Goal: Check status: Check status

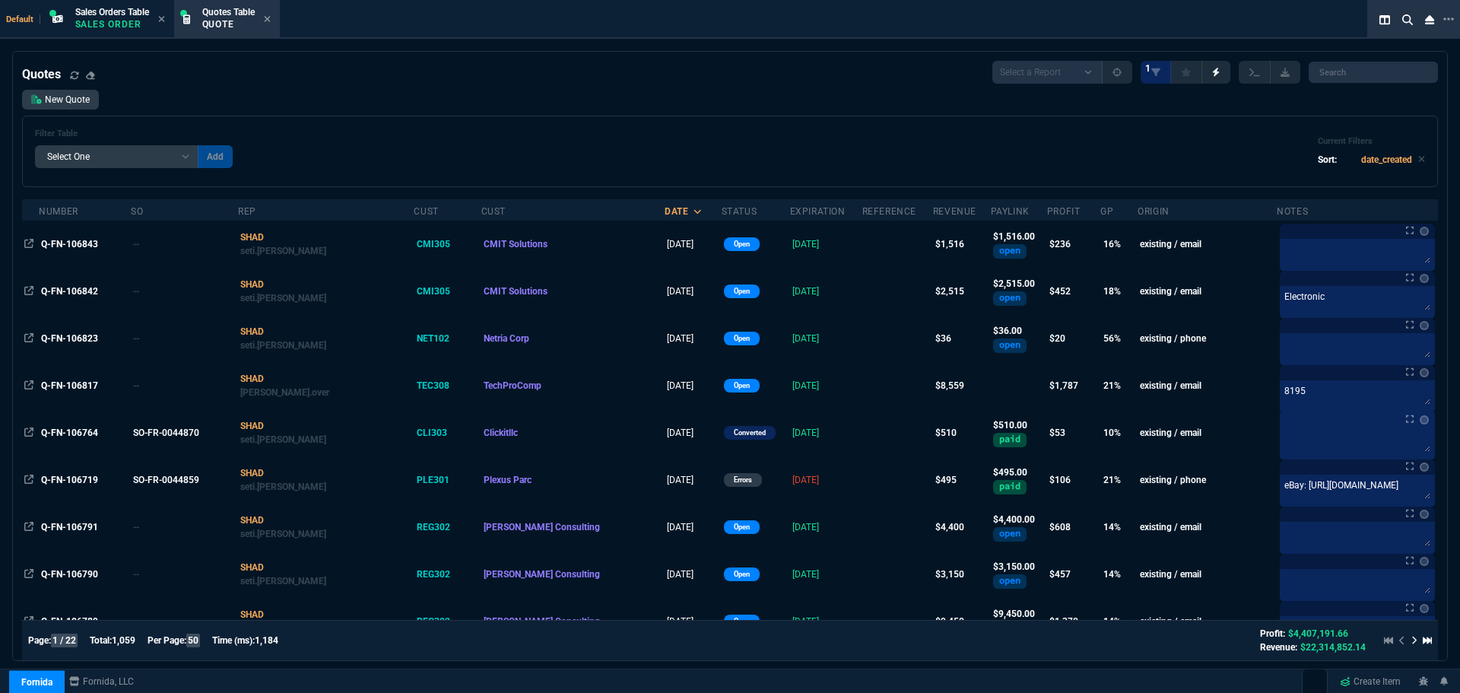
select select "4: SHAD"
select select
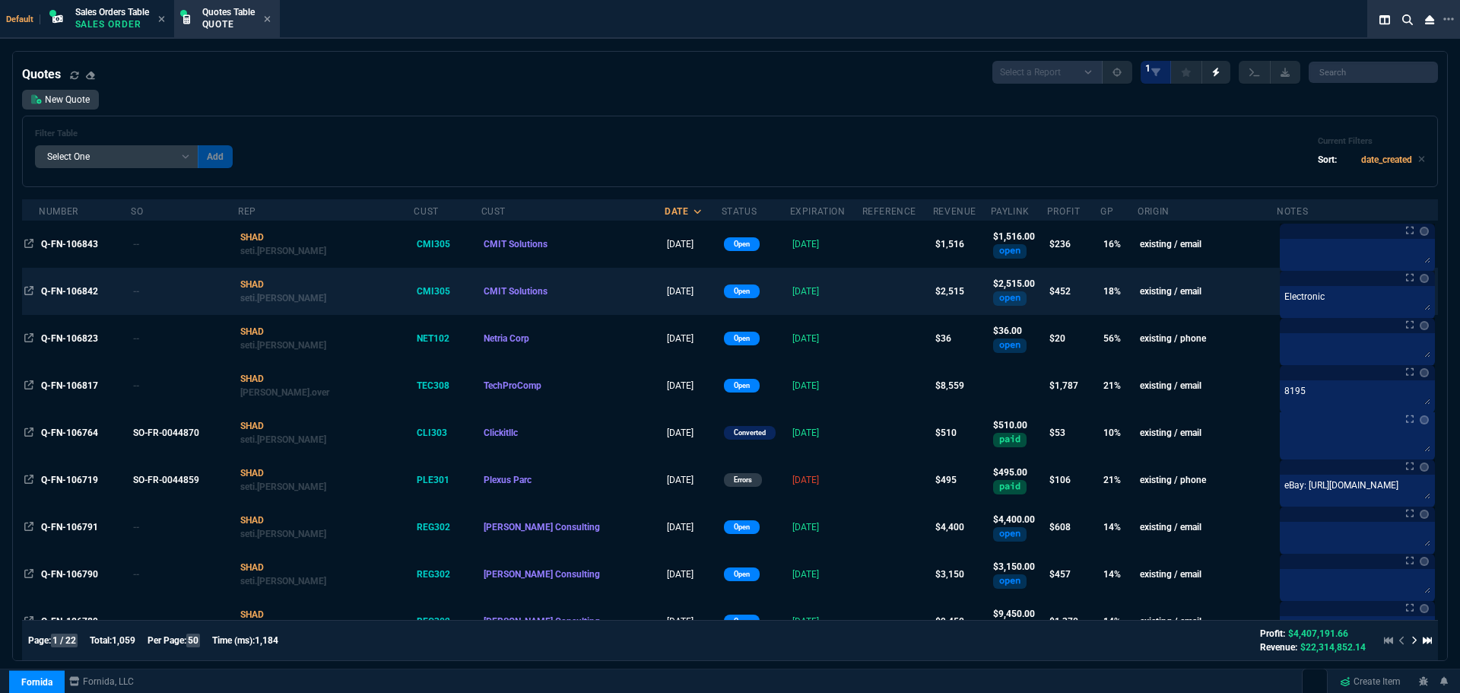
scroll to position [761, 0]
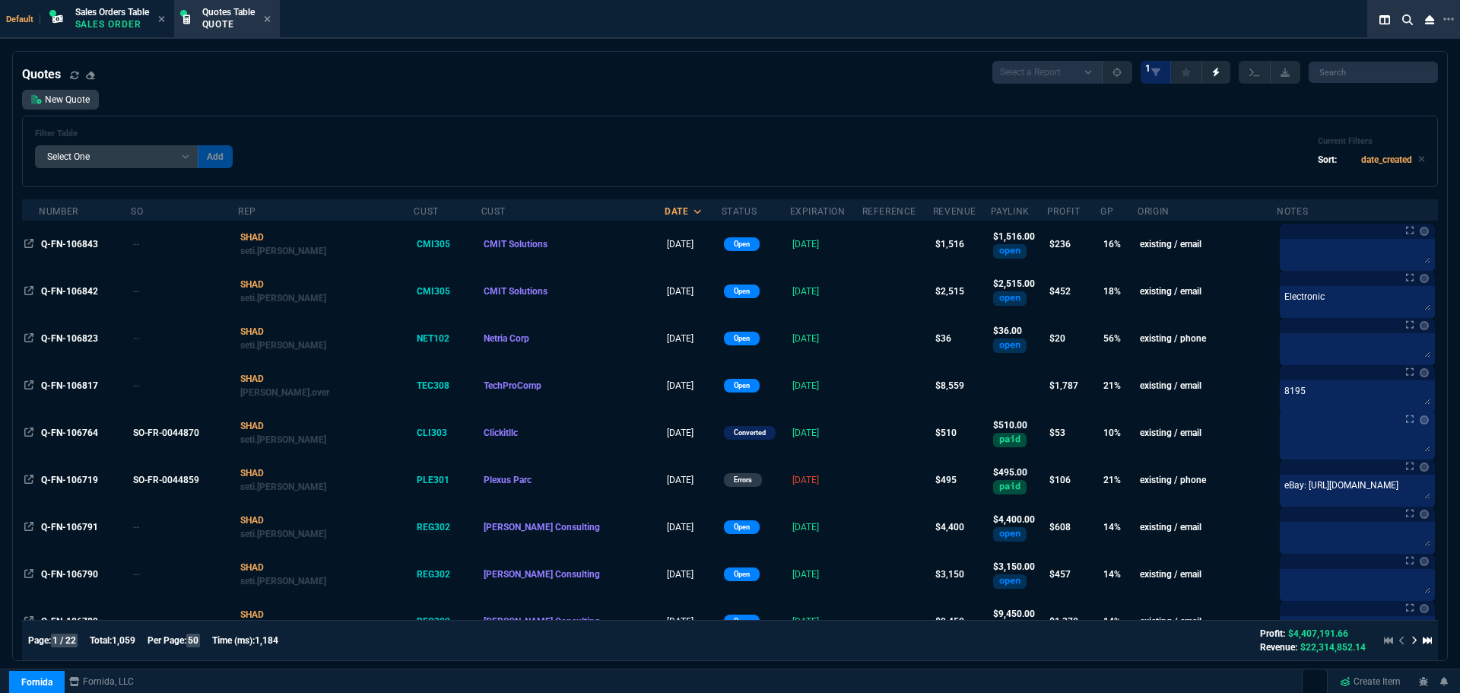
drag, startPoint x: 113, startPoint y: 15, endPoint x: 365, endPoint y: 35, distance: 253.3
click at [113, 15] on span "Sales Orders Table" at bounding box center [112, 12] width 74 height 11
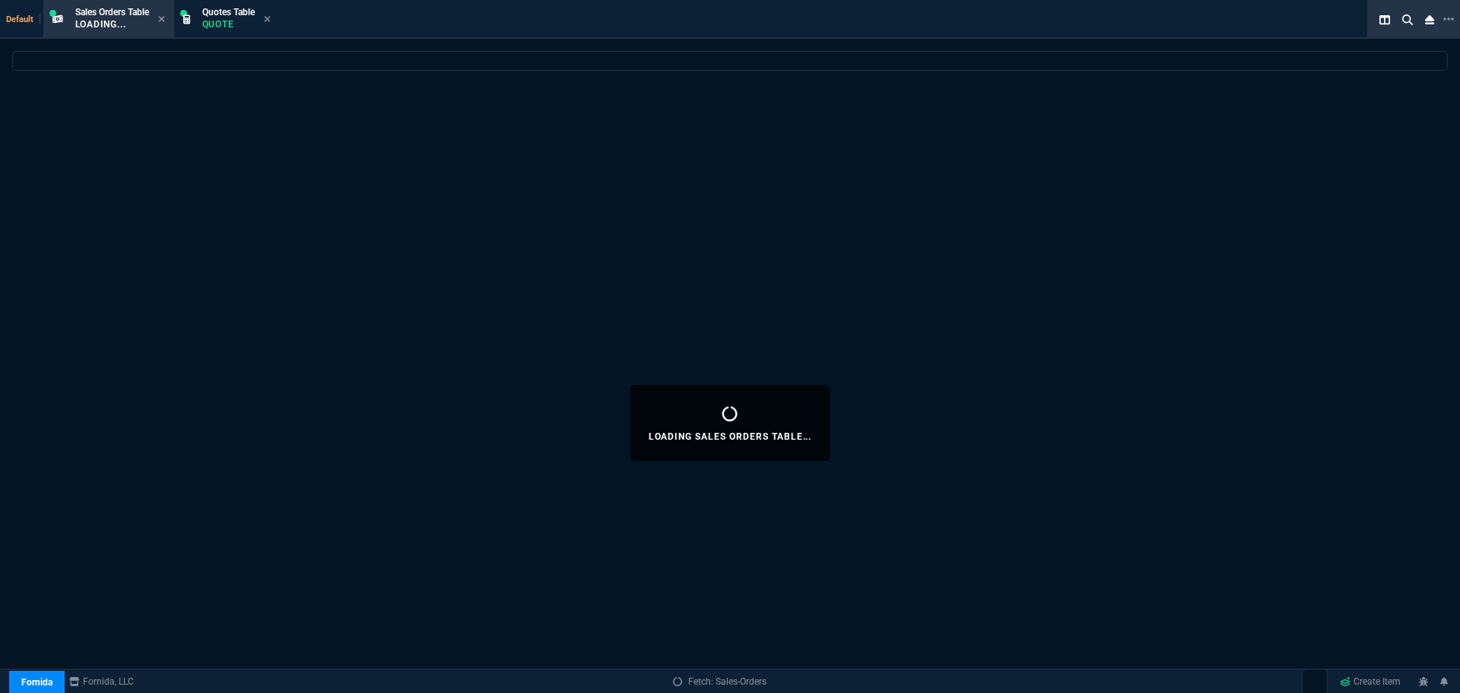
select select
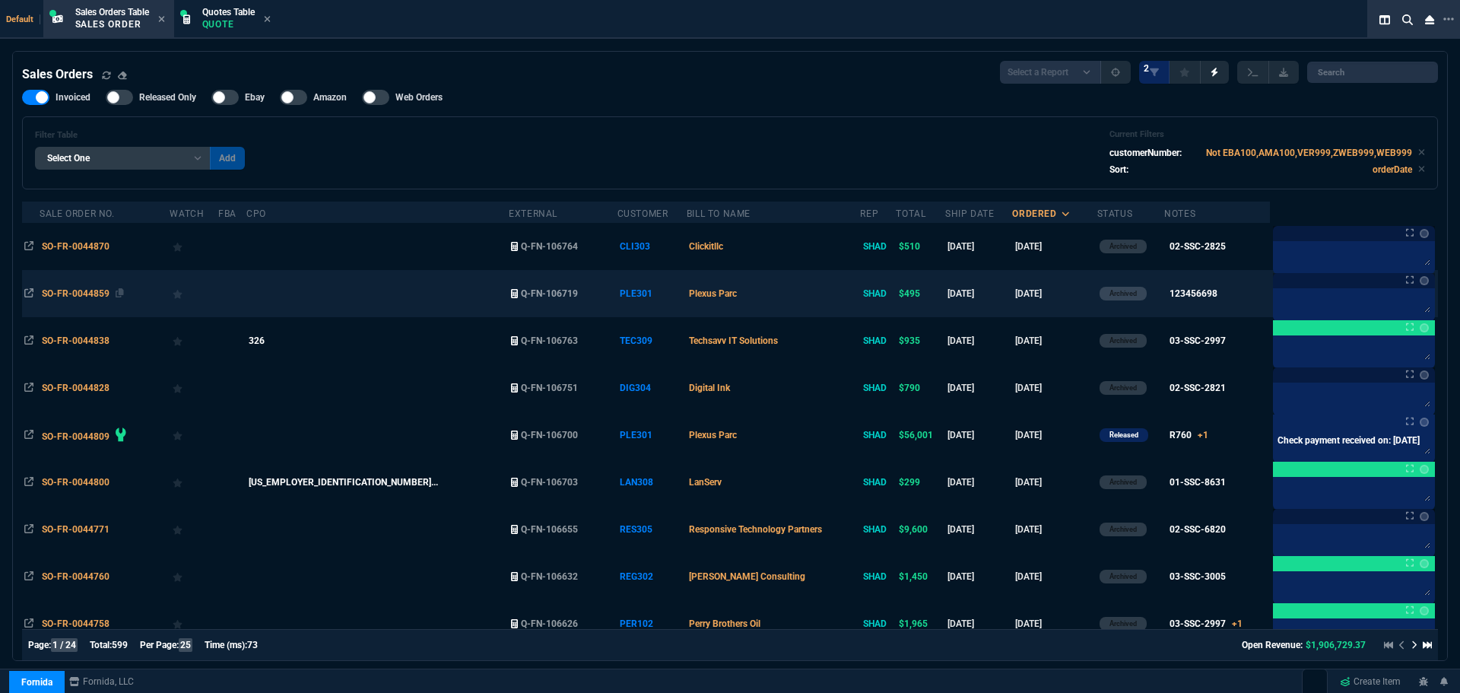
click at [81, 294] on span "SO-FR-0044859" at bounding box center [76, 293] width 68 height 11
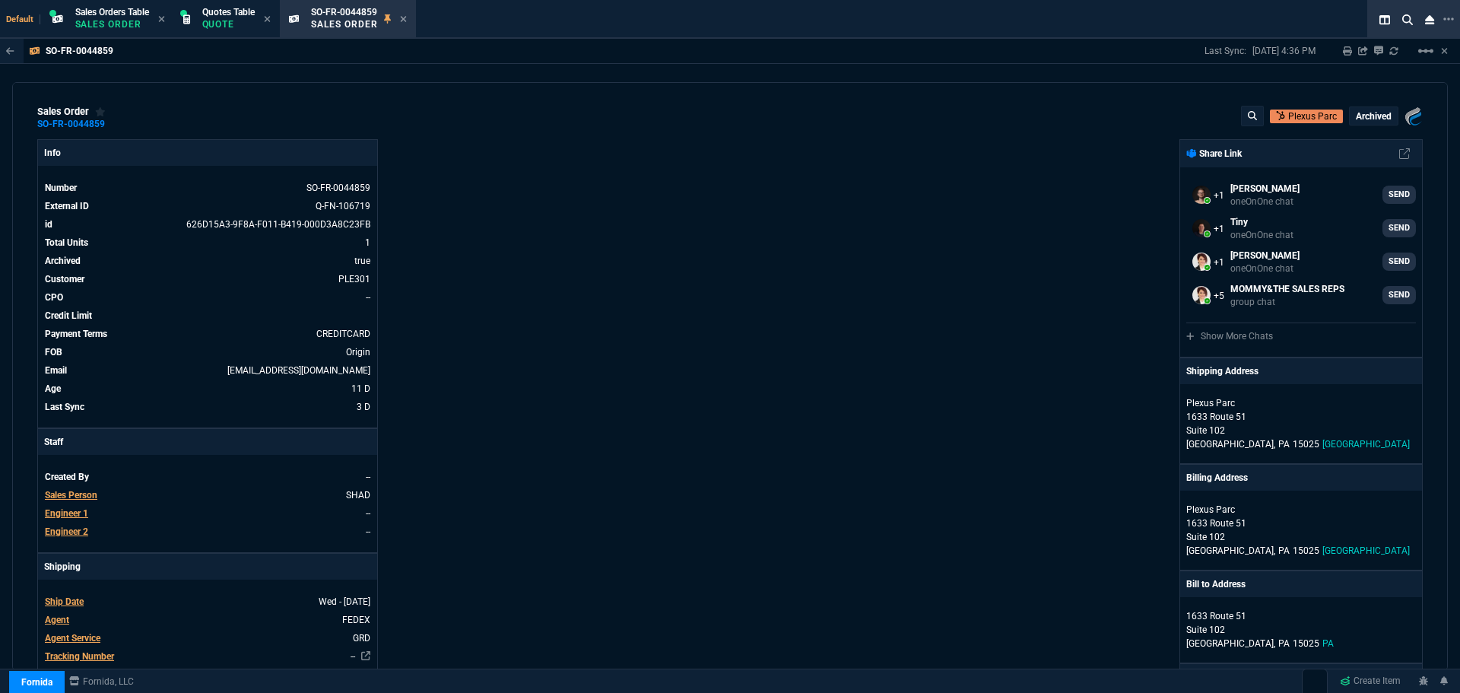
scroll to position [0, 0]
click at [114, 126] on icon at bounding box center [115, 125] width 8 height 9
click at [229, 30] on p "Quote" at bounding box center [228, 24] width 52 height 12
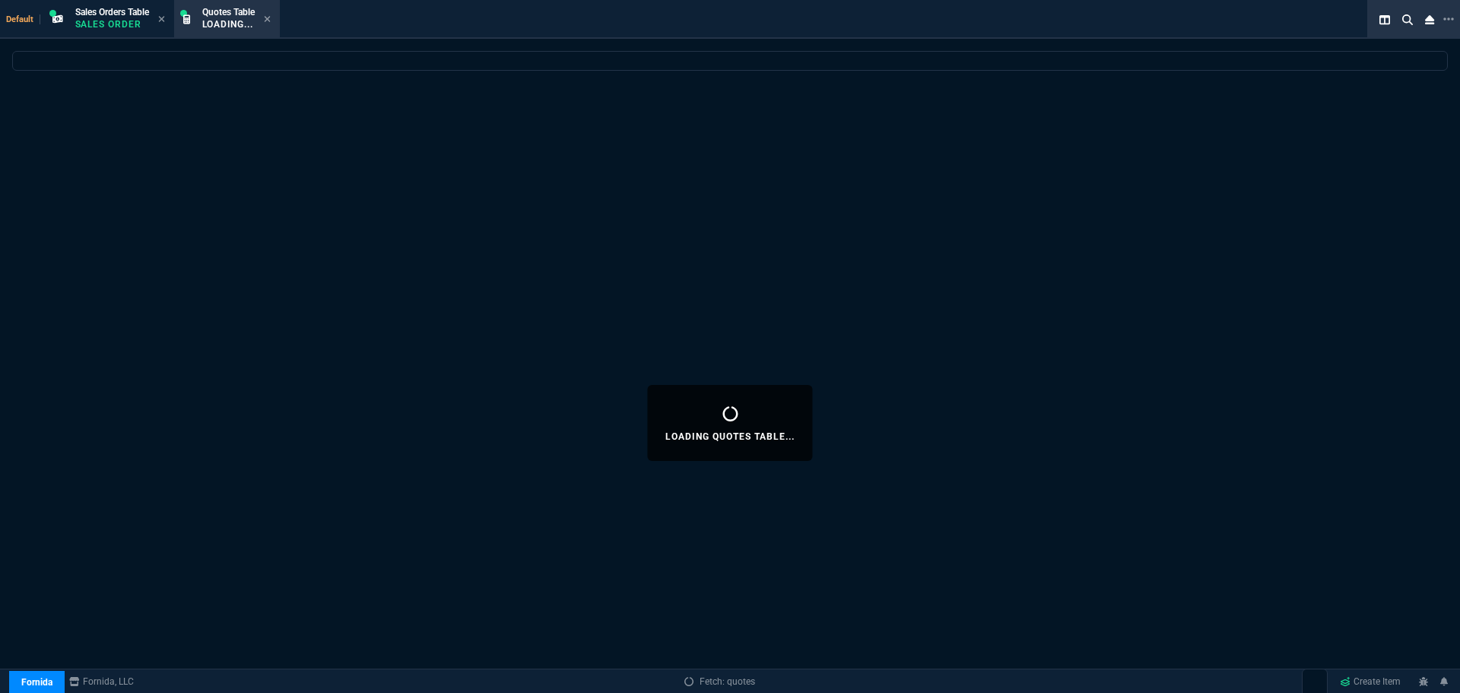
select select
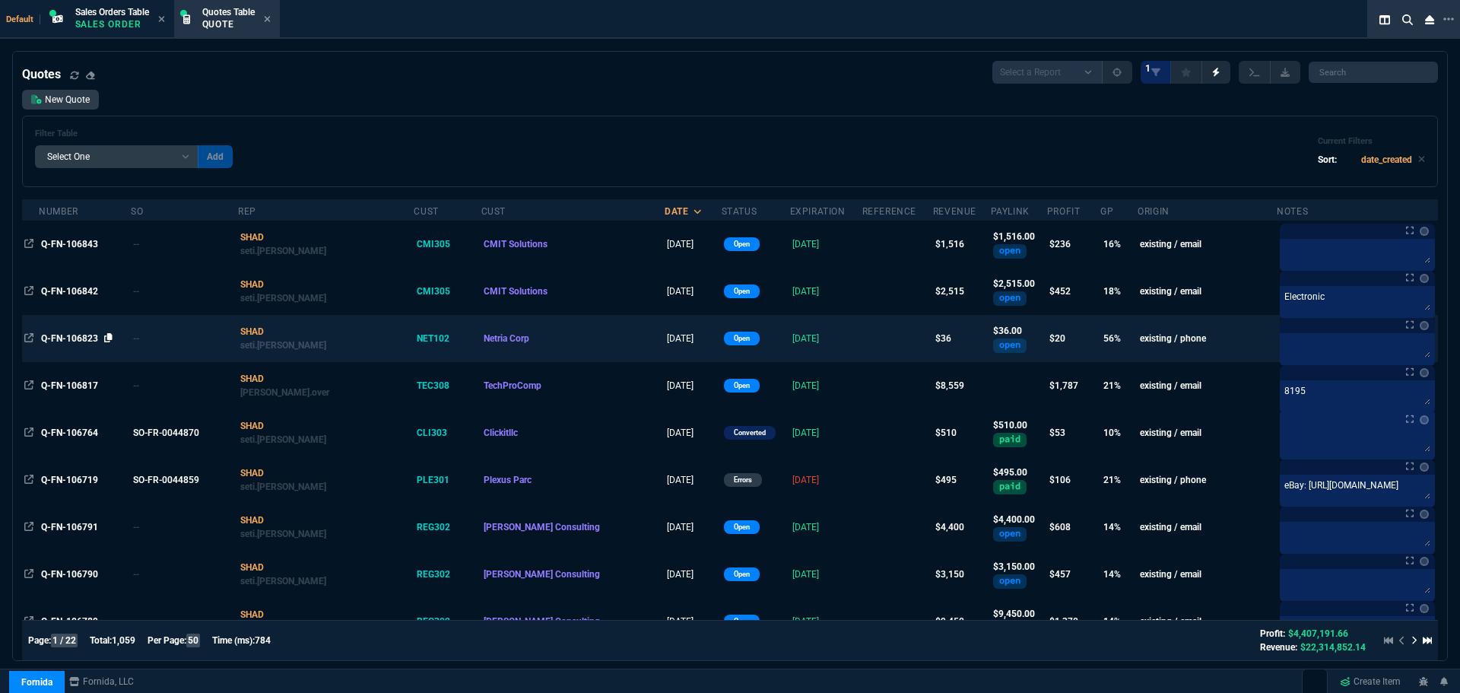
click at [110, 335] on icon at bounding box center [108, 337] width 8 height 9
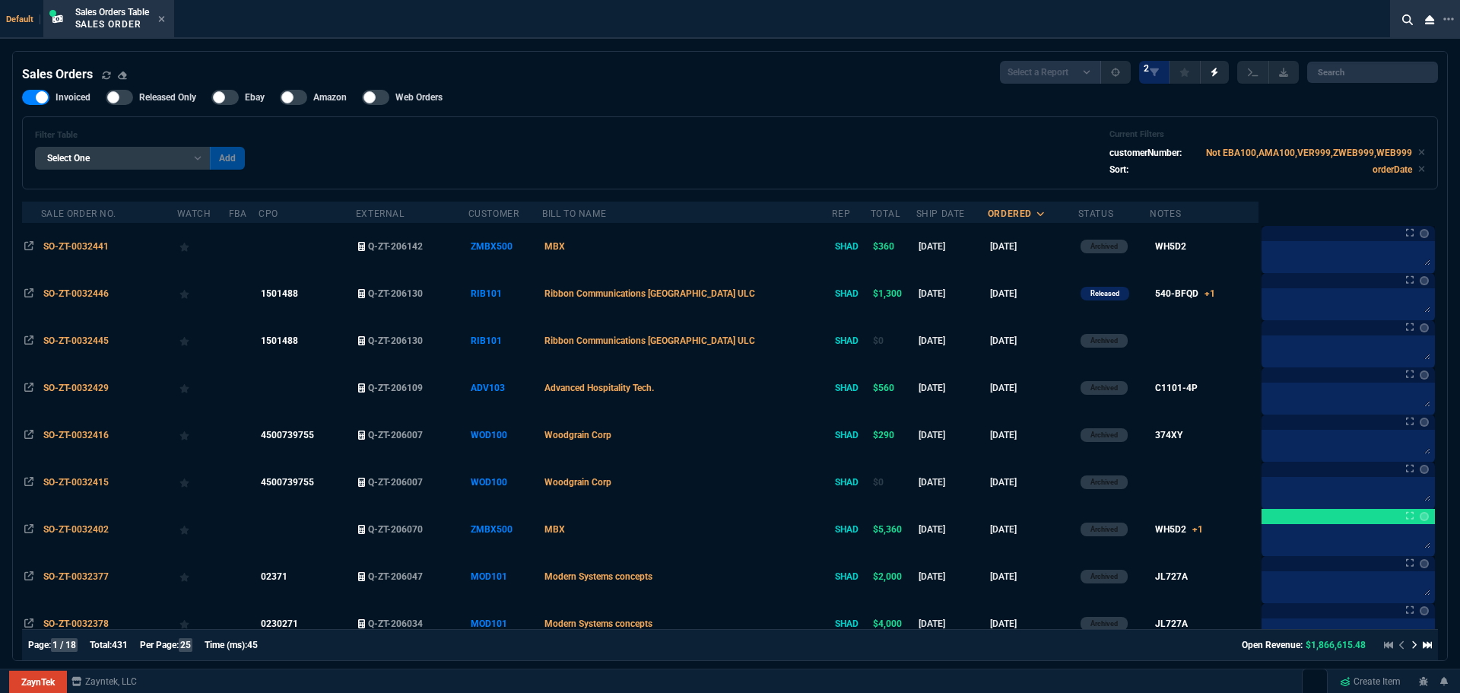
select select "4: SHAD"
select select
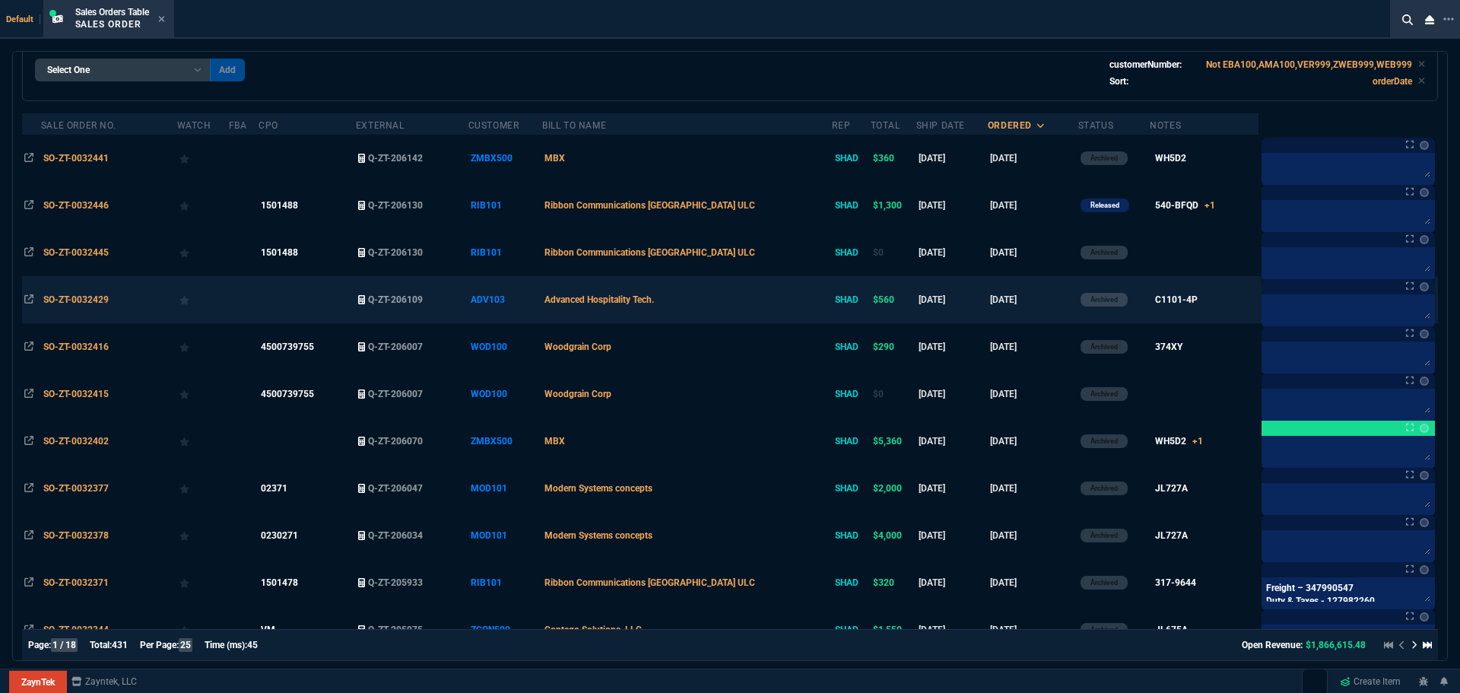
scroll to position [152, 0]
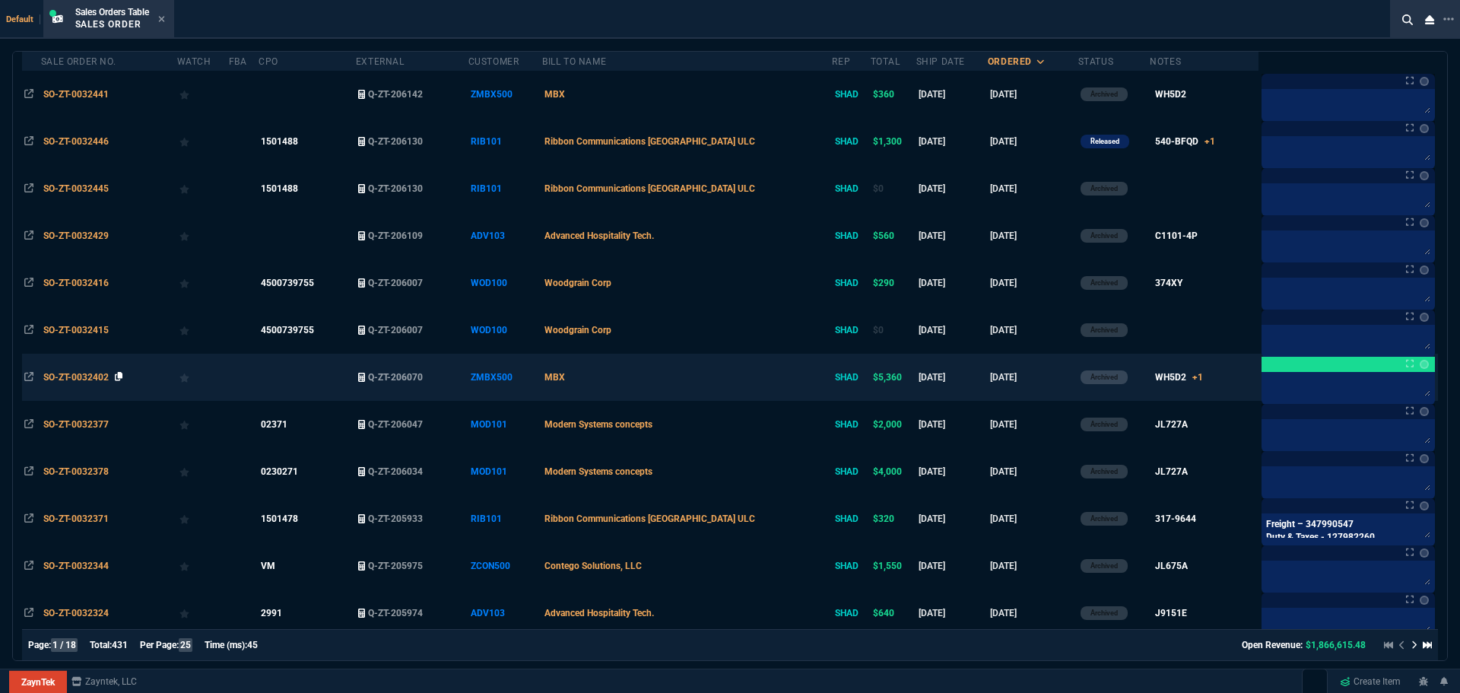
click at [119, 375] on icon at bounding box center [119, 376] width 8 height 9
